Goal: Find specific page/section: Find specific page/section

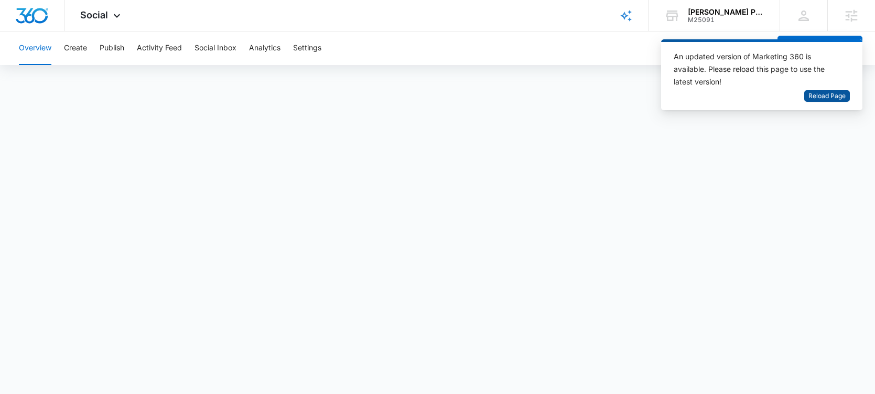
click at [822, 94] on span "Reload Page" at bounding box center [827, 96] width 37 height 10
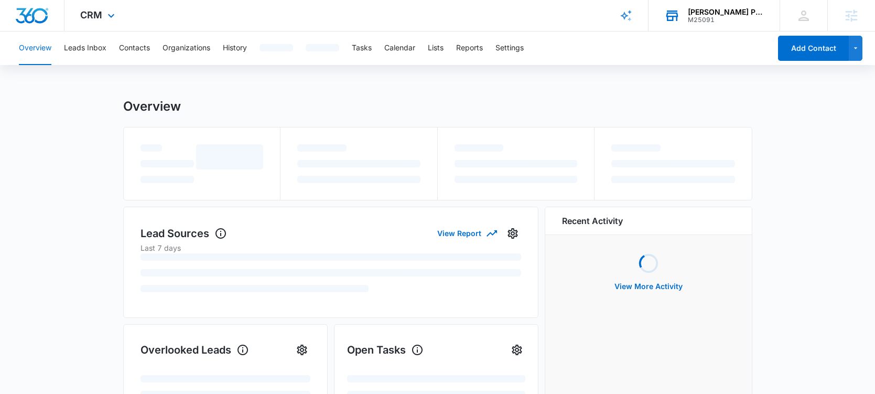
click at [728, 23] on div "M25091" at bounding box center [726, 19] width 77 height 7
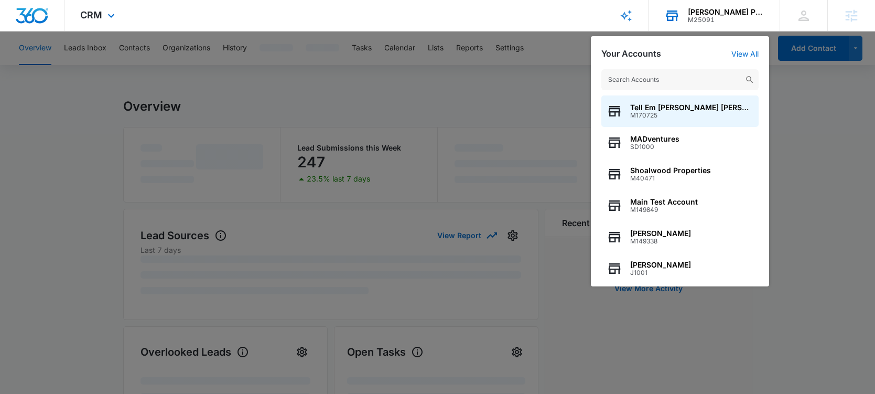
click at [675, 79] on input "text" at bounding box center [680, 79] width 157 height 21
type input "A1AN8811195e1fc764a6121"
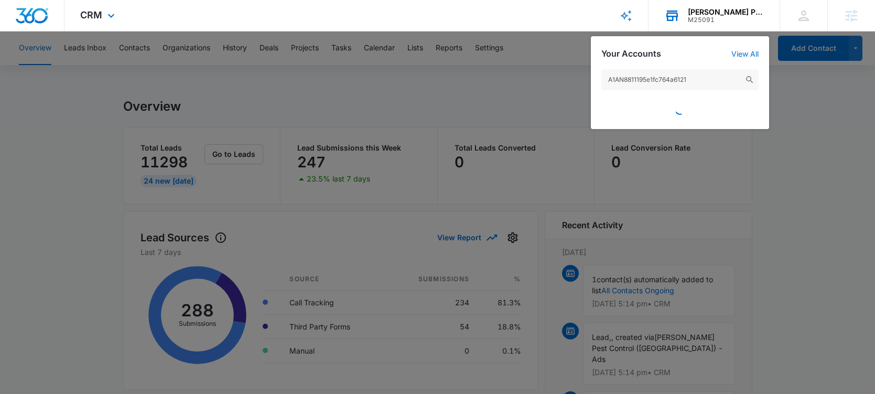
click at [695, 81] on input "A1AN8811195e1fc764a6121" at bounding box center [680, 79] width 157 height 21
click at [681, 78] on input "A1AN8811195e1fc764a6121" at bounding box center [680, 79] width 157 height 21
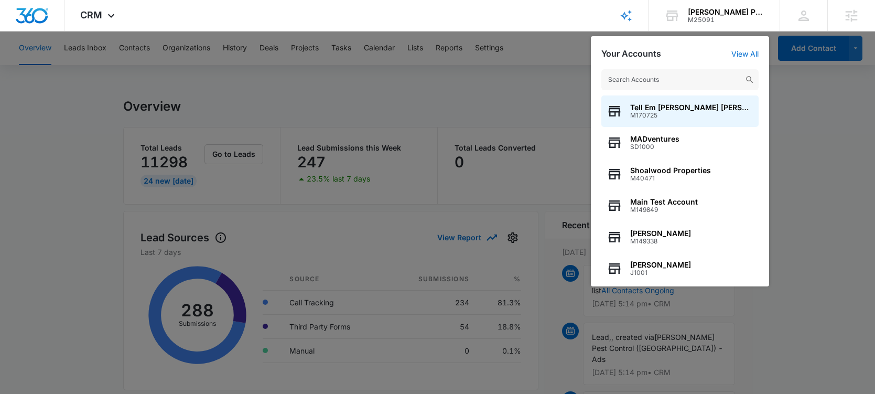
click at [589, 90] on div at bounding box center [437, 197] width 875 height 394
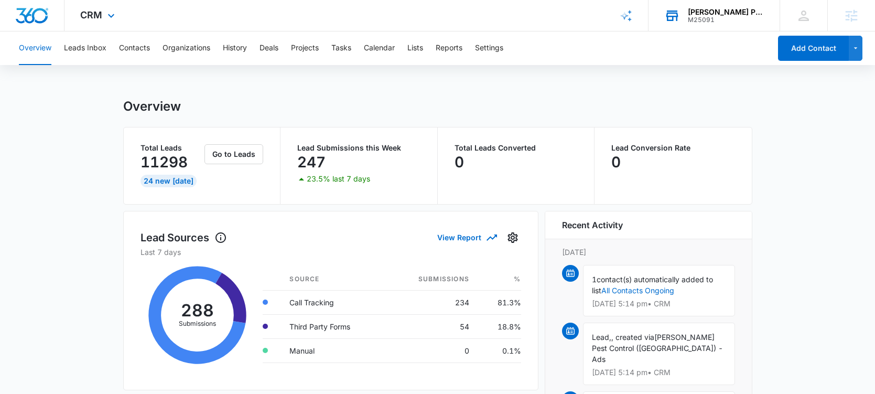
click at [737, 2] on div "[PERSON_NAME] Pest Control M25091 Your Accounts View All" at bounding box center [714, 15] width 131 height 31
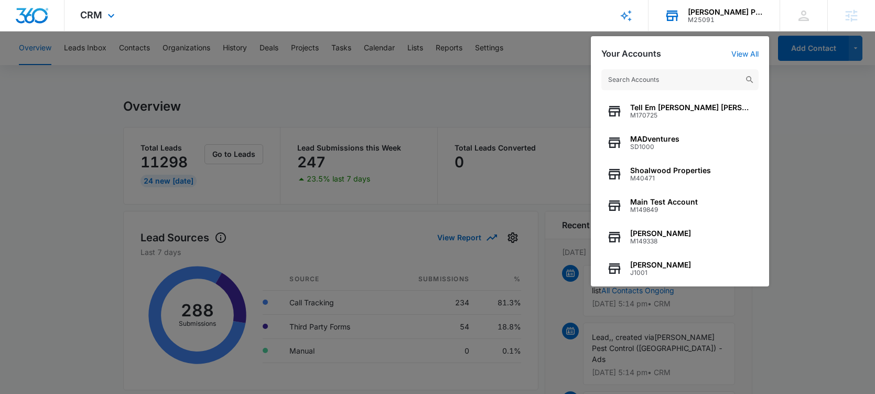
click at [669, 79] on input "text" at bounding box center [680, 79] width 157 height 21
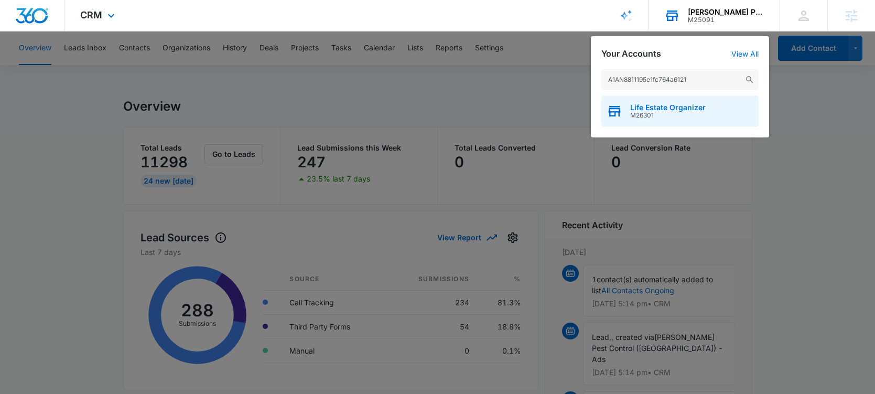
type input "A1AN8811195e1fc764a6121"
click at [649, 110] on span "Life Estate Organizer" at bounding box center [668, 107] width 76 height 8
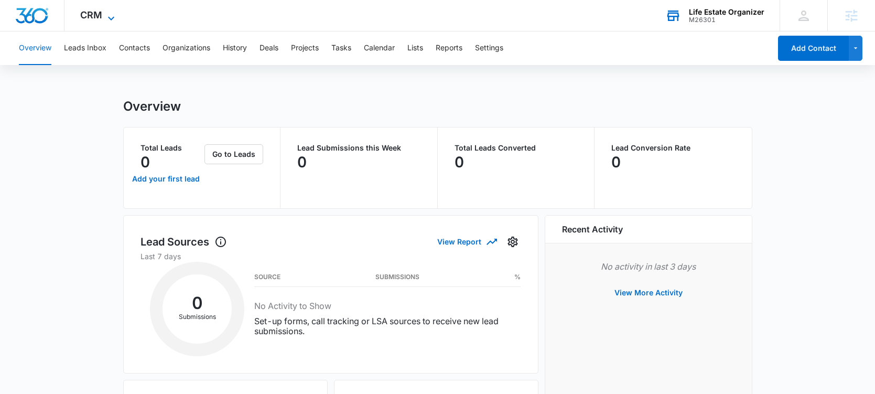
click at [108, 12] on icon at bounding box center [111, 18] width 13 height 13
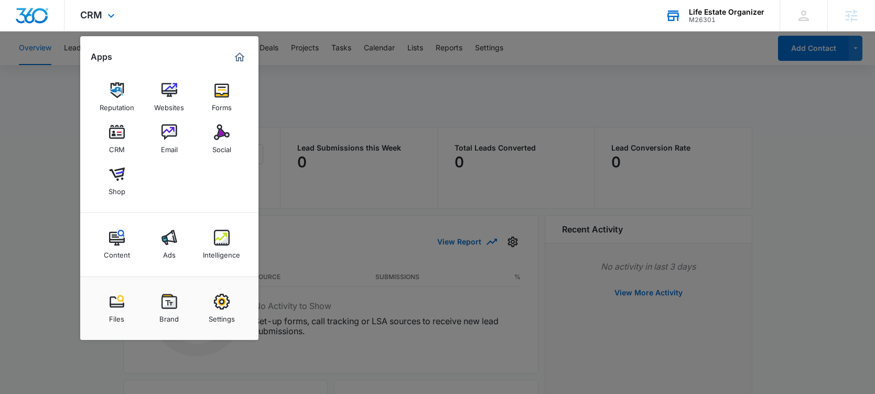
click at [210, 117] on div "Reputation Websites Forms CRM Email Social Shop" at bounding box center [169, 139] width 178 height 147
click at [218, 132] on img at bounding box center [222, 132] width 16 height 16
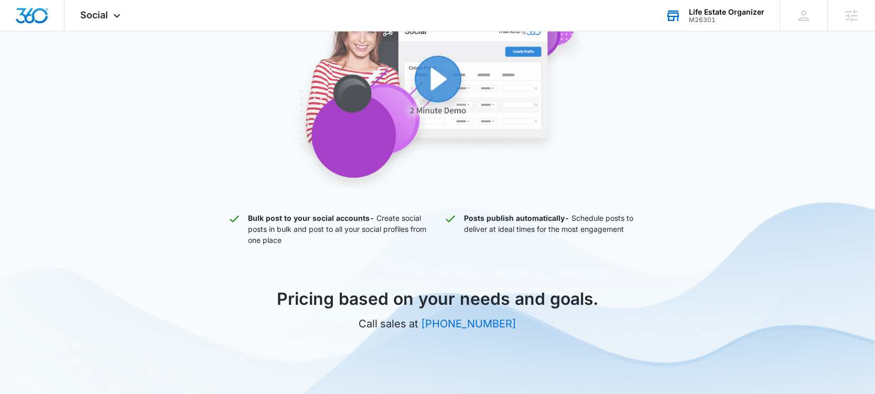
scroll to position [198, 0]
